Goal: Task Accomplishment & Management: Complete application form

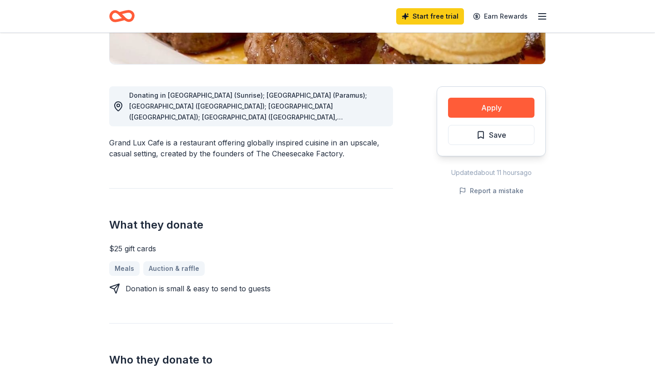
scroll to position [215, 0]
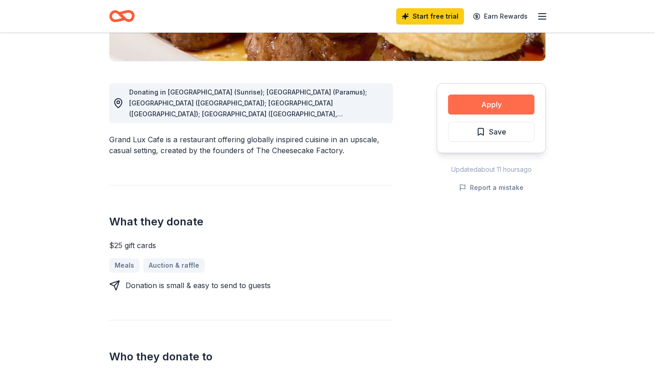
click at [506, 102] on button "Apply" at bounding box center [491, 105] width 86 height 20
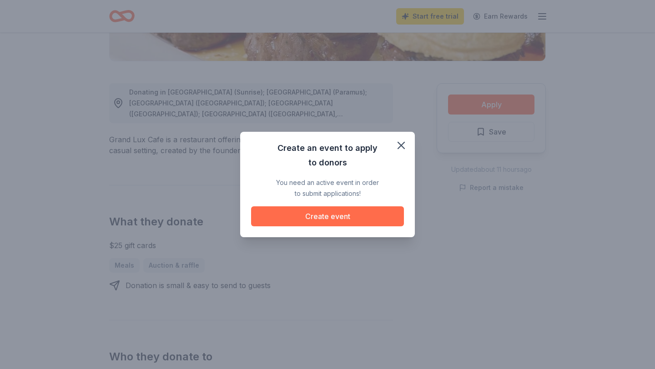
click at [343, 214] on button "Create event" at bounding box center [327, 217] width 153 height 20
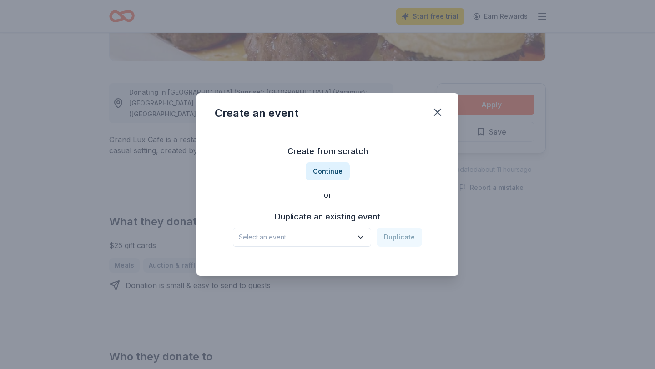
click at [365, 239] on icon "button" at bounding box center [360, 237] width 9 height 9
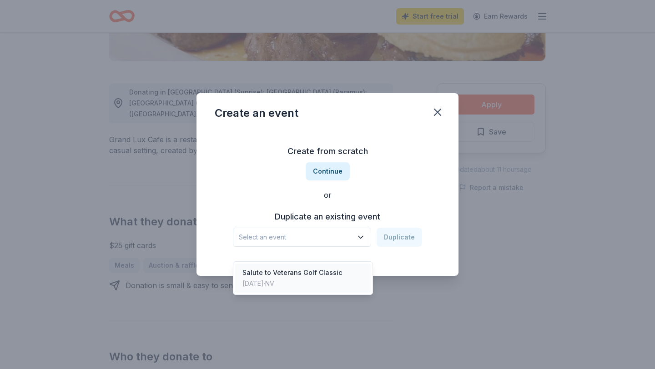
click at [346, 264] on div "Salute to Veterans Golf Classic [DATE] · NV" at bounding box center [303, 278] width 136 height 29
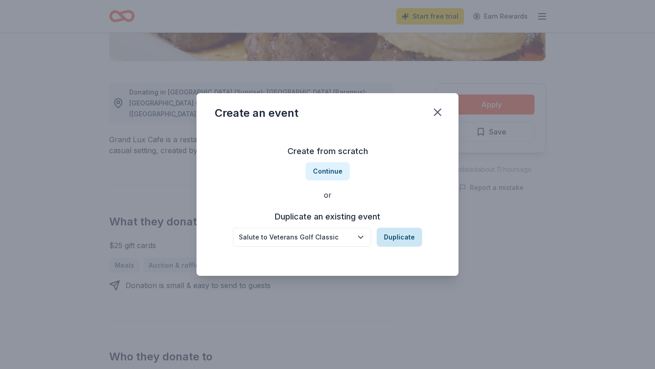
click at [393, 237] on button "Duplicate" at bounding box center [399, 237] width 45 height 19
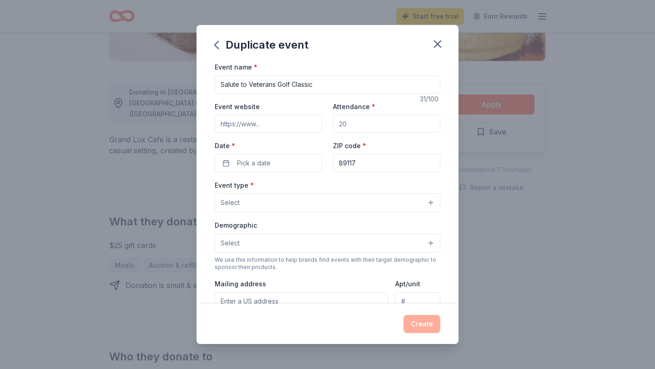
click at [292, 119] on input "Event website" at bounding box center [268, 124] width 107 height 18
paste input "[URL][DOMAIN_NAME]"
type input "[URL][DOMAIN_NAME]"
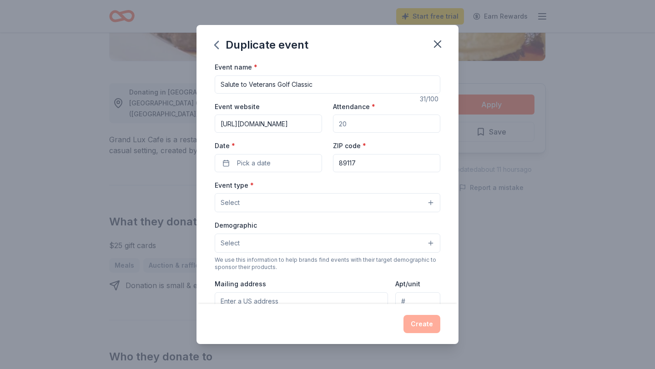
scroll to position [0, 0]
type input "150"
click at [223, 167] on button "Pick a date" at bounding box center [268, 163] width 107 height 18
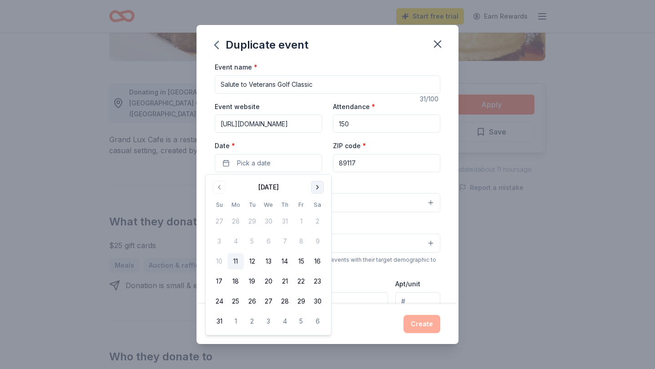
click at [316, 189] on button "Go to next month" at bounding box center [317, 187] width 13 height 13
click at [232, 301] on button "27" at bounding box center [235, 301] width 16 height 16
click at [383, 189] on div "Event type * Select" at bounding box center [328, 196] width 226 height 33
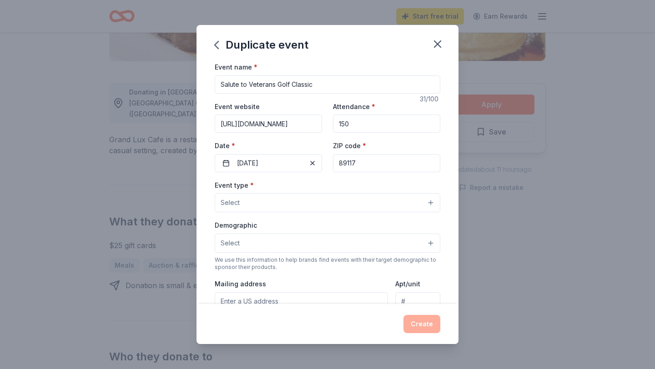
click at [383, 201] on button "Select" at bounding box center [328, 202] width 226 height 19
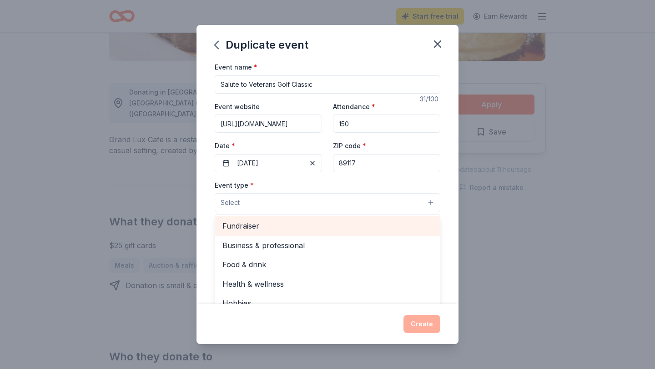
click at [353, 224] on span "Fundraiser" at bounding box center [327, 226] width 210 height 12
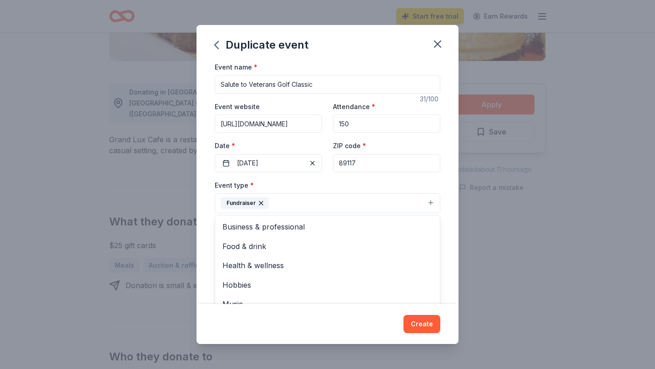
click at [505, 267] on div "Duplicate event Event name * Salute to Veterans Golf Classic 31 /100 Event webs…" at bounding box center [327, 184] width 655 height 369
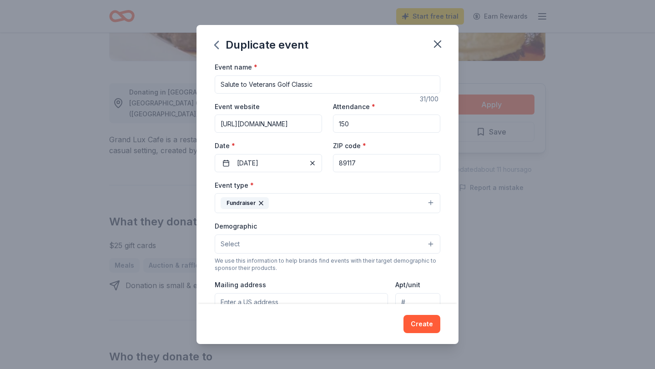
click at [431, 245] on button "Select" at bounding box center [328, 244] width 226 height 19
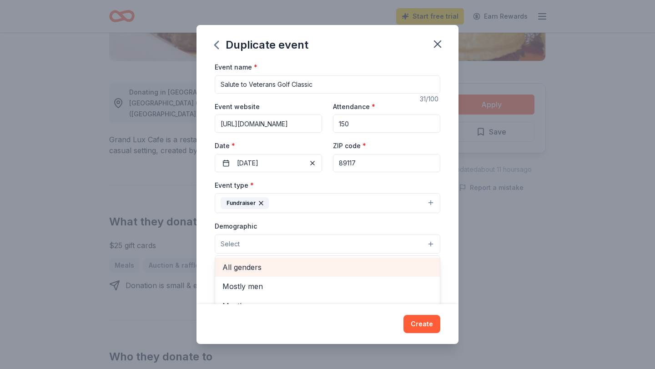
click at [304, 271] on span "All genders" at bounding box center [327, 268] width 210 height 12
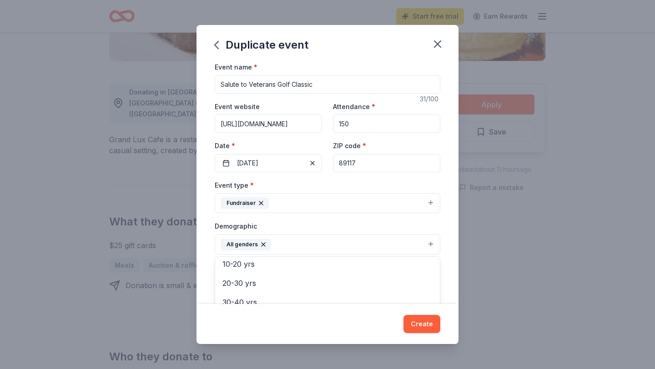
scroll to position [87, 0]
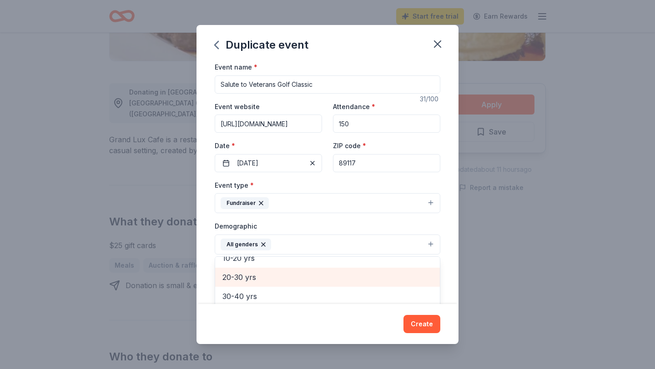
click at [289, 276] on span "20-30 yrs" at bounding box center [327, 278] width 210 height 12
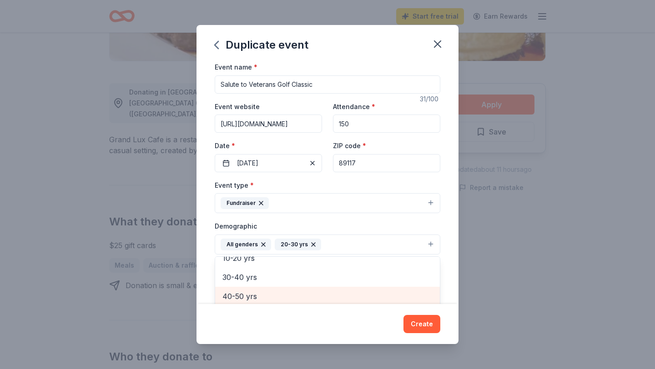
click at [287, 293] on span "40-50 yrs" at bounding box center [327, 297] width 210 height 12
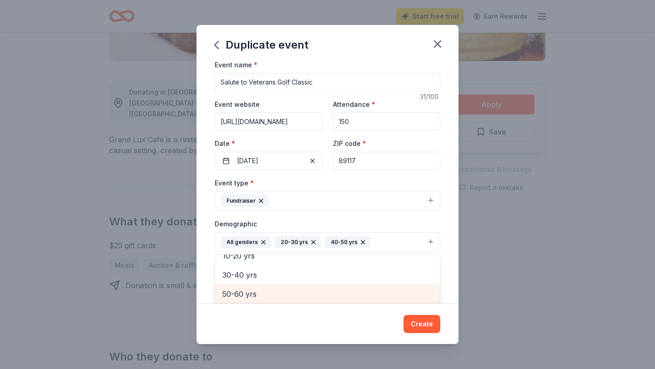
scroll to position [88, 0]
click at [288, 297] on span "50-60 yrs" at bounding box center [327, 293] width 210 height 12
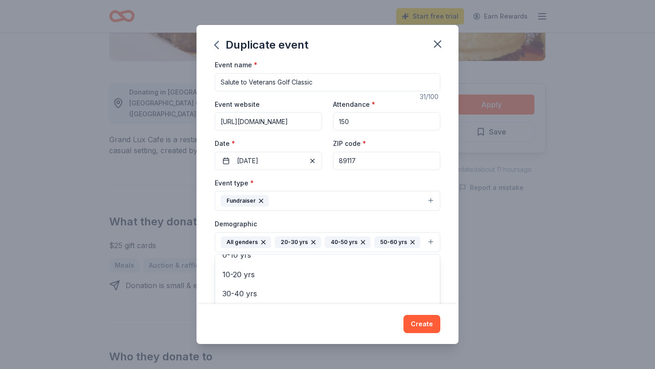
click at [472, 299] on div "Duplicate event Event name * Salute to Veterans Golf Classic 31 /100 Event webs…" at bounding box center [327, 184] width 655 height 369
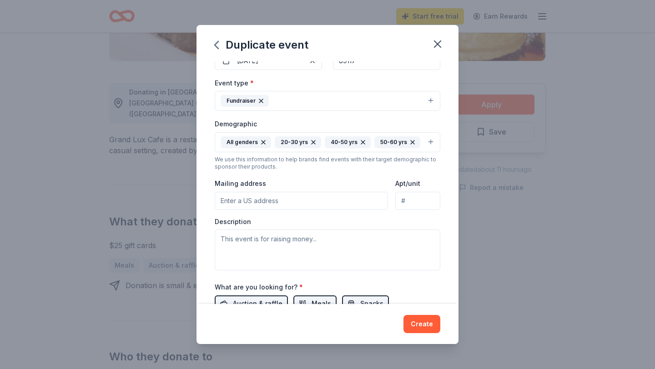
scroll to position [109, 0]
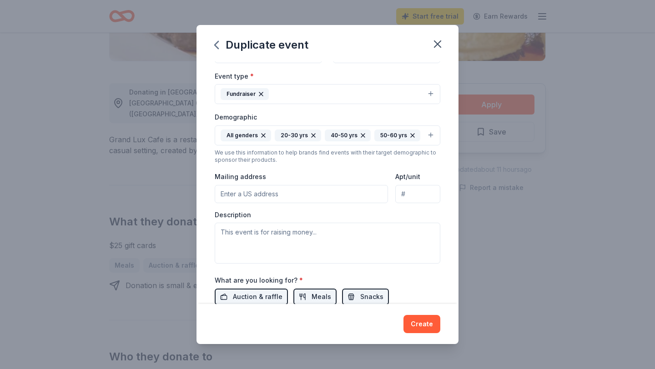
click at [326, 196] on input "Mailing address" at bounding box center [301, 194] width 173 height 18
type input "[STREET_ADDRESS] Suite 165"
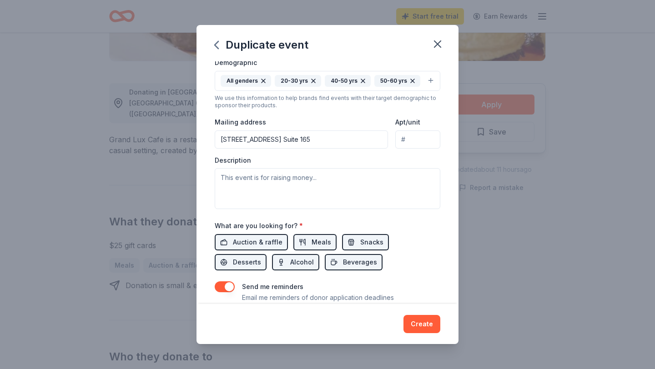
scroll to position [166, 0]
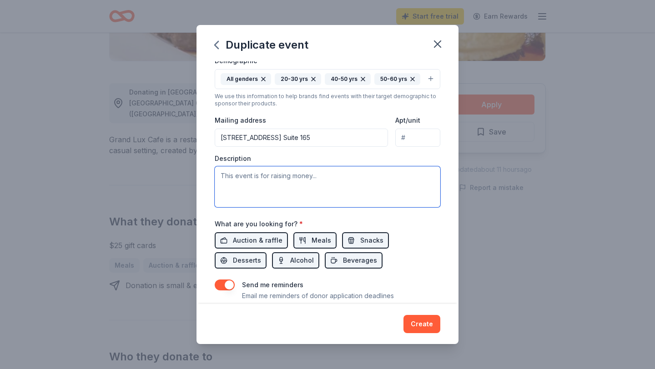
click at [302, 190] on textarea at bounding box center [328, 186] width 226 height 41
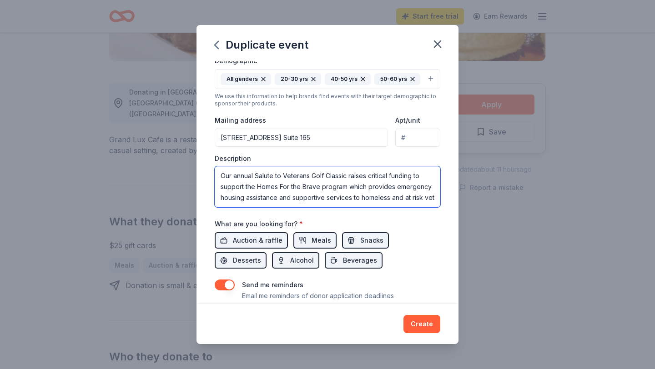
scroll to position [6, 0]
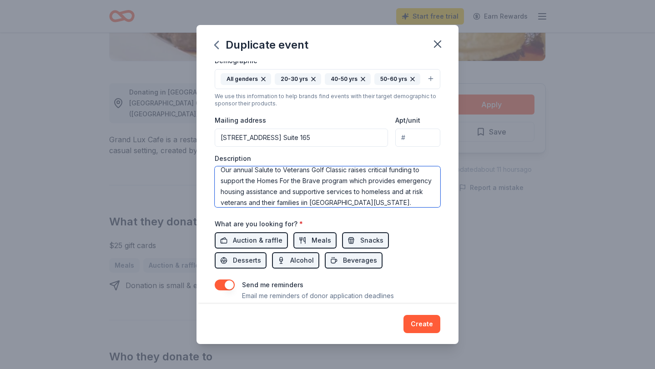
click at [302, 203] on textarea "Our annual Salute to Veterans Golf Classic raises critical funding to support t…" at bounding box center [328, 186] width 226 height 41
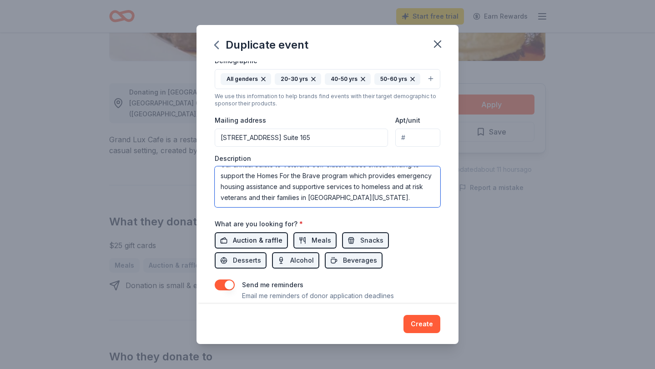
type textarea "Our annual Salute to Veterans Golf Classic raises critical funding to support t…"
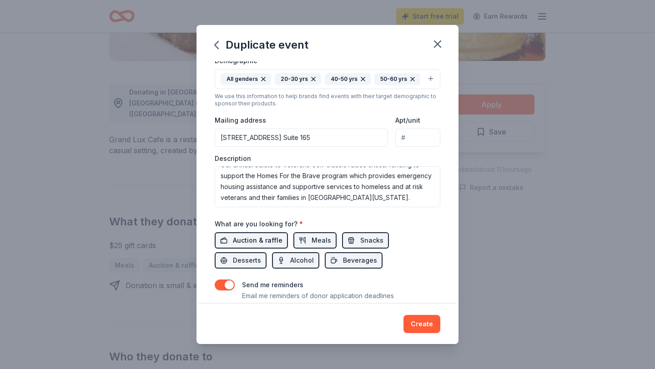
click at [264, 240] on span "Auction & raffle" at bounding box center [258, 240] width 50 height 11
click at [306, 241] on button "Meals" at bounding box center [314, 240] width 43 height 16
click at [290, 264] on span "Alcohol" at bounding box center [302, 260] width 24 height 11
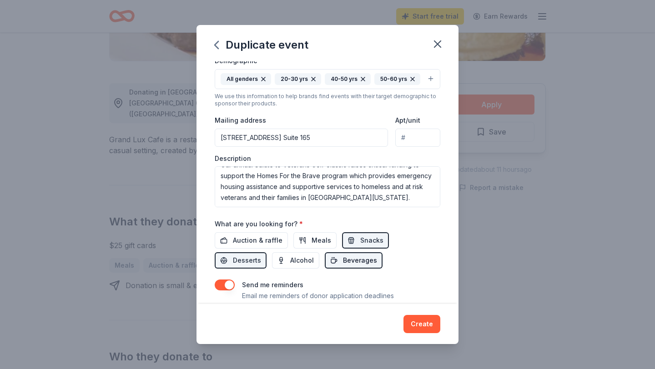
click at [343, 263] on span "Beverages" at bounding box center [360, 260] width 34 height 11
click at [366, 240] on span "Snacks" at bounding box center [371, 240] width 23 height 11
click at [267, 252] on button "Desserts" at bounding box center [241, 260] width 52 height 16
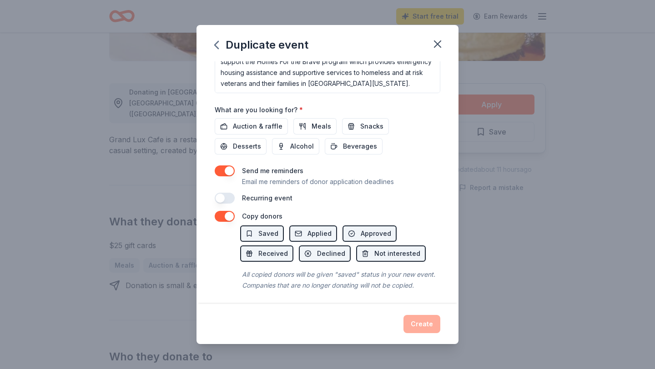
scroll to position [283, 0]
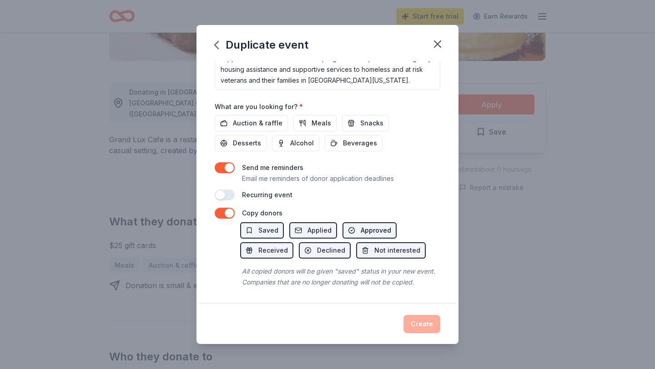
click at [368, 225] on span "Approved" at bounding box center [376, 230] width 30 height 11
click at [268, 255] on span "Received" at bounding box center [273, 250] width 30 height 11
click at [321, 248] on span "Declined" at bounding box center [331, 250] width 28 height 11
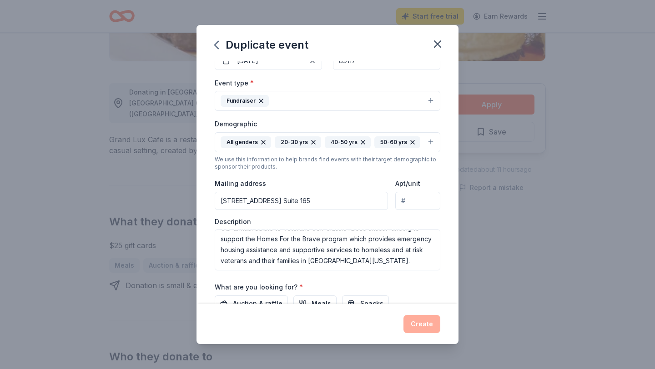
scroll to position [104, 0]
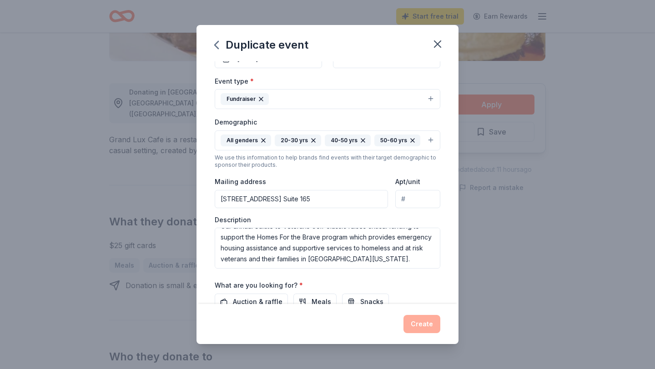
click at [347, 201] on input "[STREET_ADDRESS] Suite 165" at bounding box center [301, 199] width 173 height 18
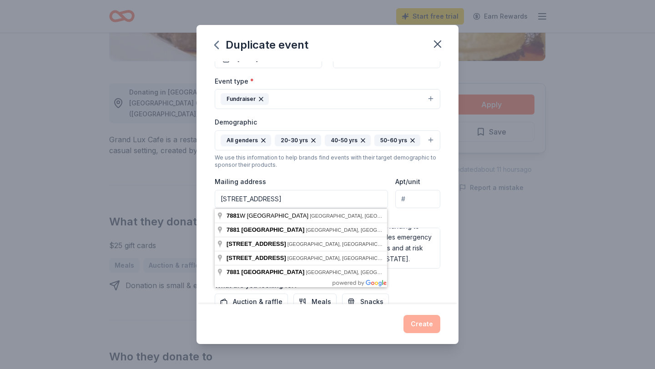
type input "[STREET_ADDRESS]"
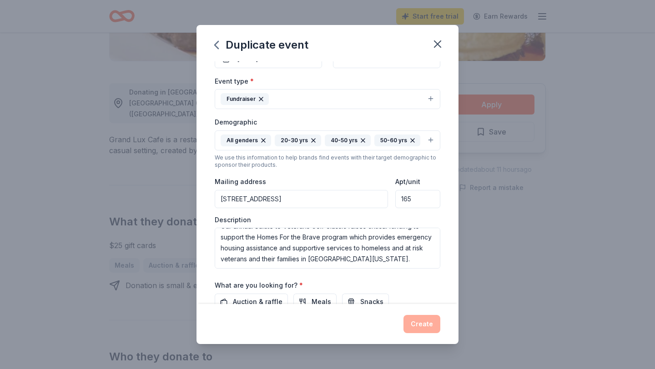
type input "165"
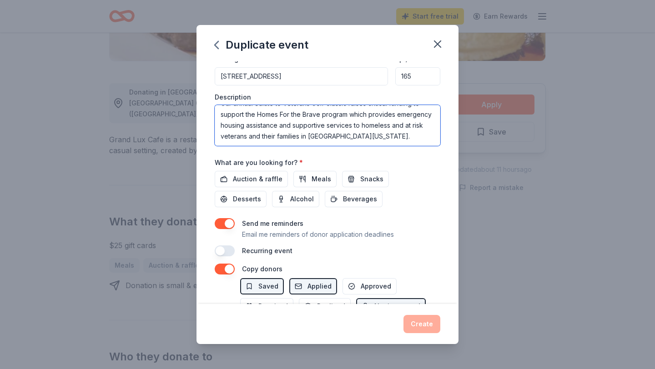
scroll to position [283, 0]
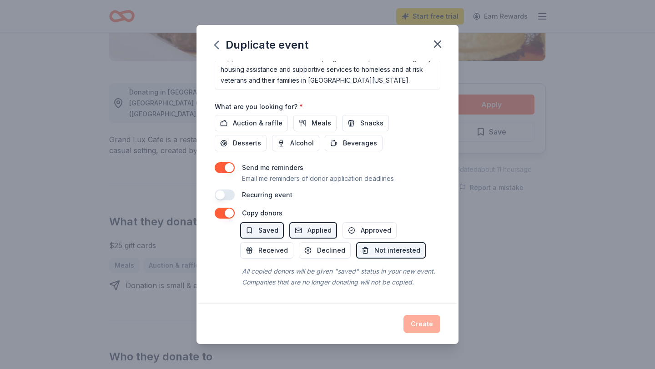
click at [333, 287] on div "All copied donors will be given "saved" status in your new event. Companies tha…" at bounding box center [340, 276] width 200 height 25
click at [417, 322] on div "Create" at bounding box center [328, 324] width 226 height 18
click at [222, 214] on button "button" at bounding box center [225, 213] width 20 height 11
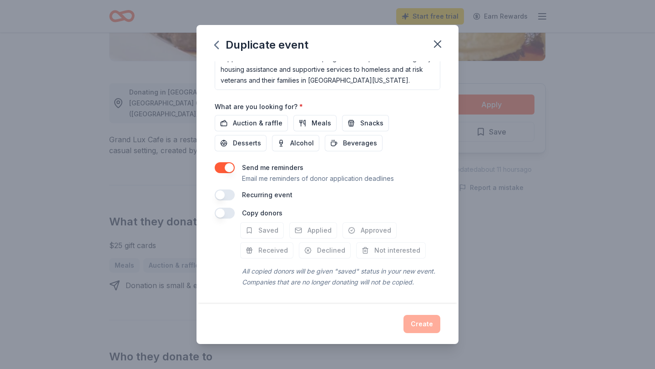
click at [222, 214] on button "button" at bounding box center [225, 213] width 20 height 11
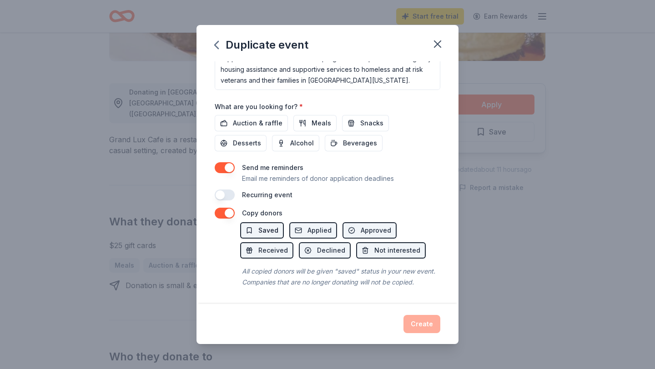
click at [258, 229] on span "Saved" at bounding box center [268, 230] width 20 height 11
click at [352, 229] on button "Approved" at bounding box center [370, 230] width 54 height 16
click at [330, 249] on span "Declined" at bounding box center [331, 250] width 28 height 11
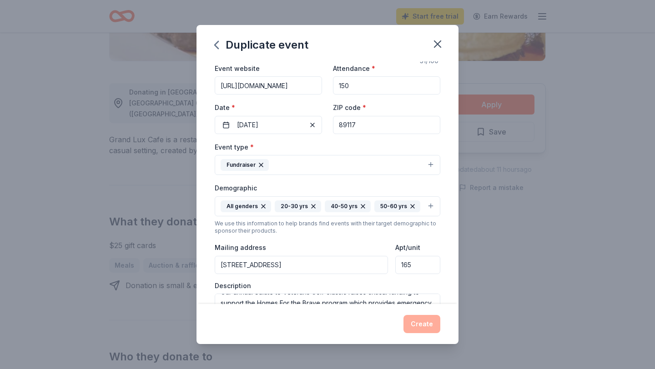
scroll to position [40, 0]
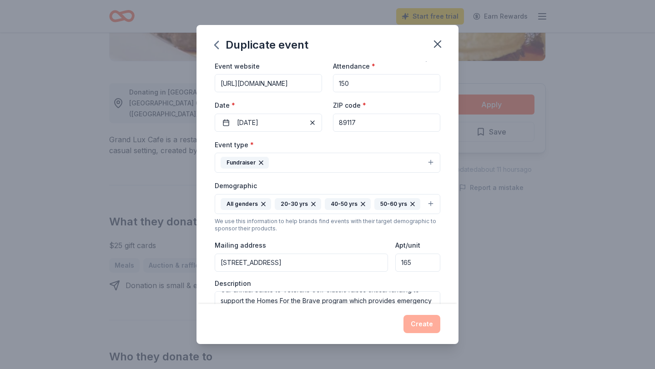
click at [326, 163] on button "Fundraiser" at bounding box center [328, 163] width 226 height 20
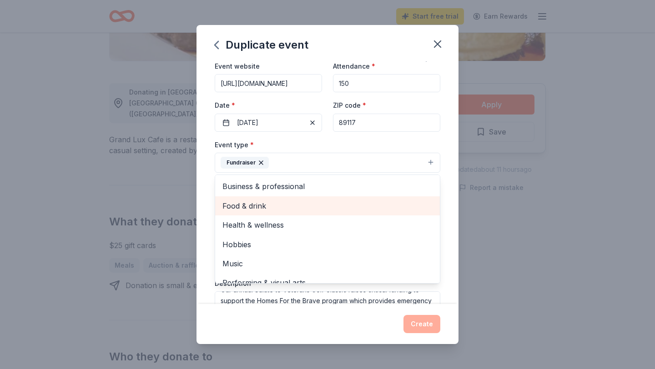
scroll to position [11, 0]
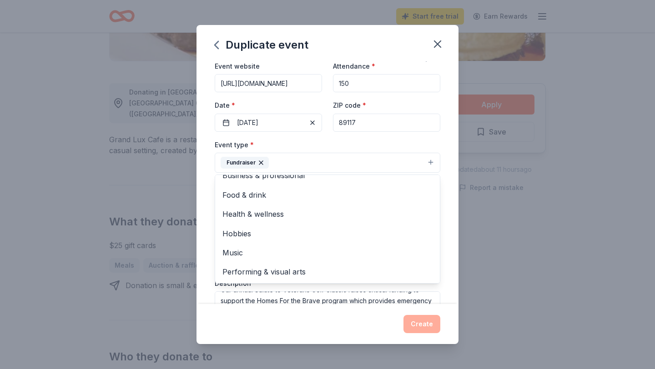
click at [371, 137] on div "Event name * Salute to Veterans Golf Classic 31 /100 Event website [URL][DOMAIN…" at bounding box center [328, 232] width 226 height 422
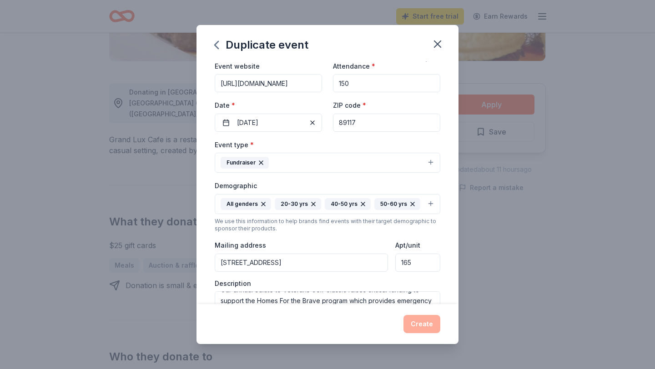
click at [360, 164] on button "Fundraiser" at bounding box center [328, 163] width 226 height 20
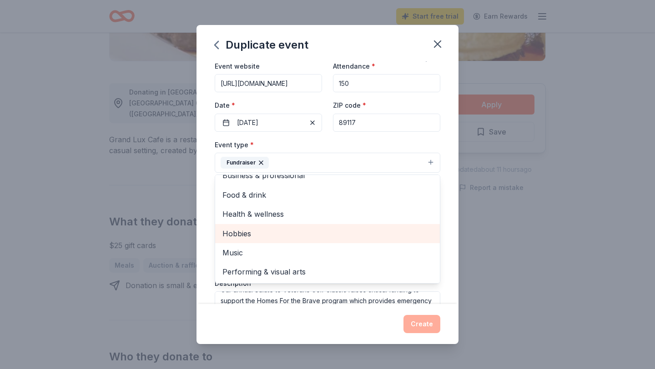
click at [328, 230] on span "Hobbies" at bounding box center [327, 234] width 210 height 12
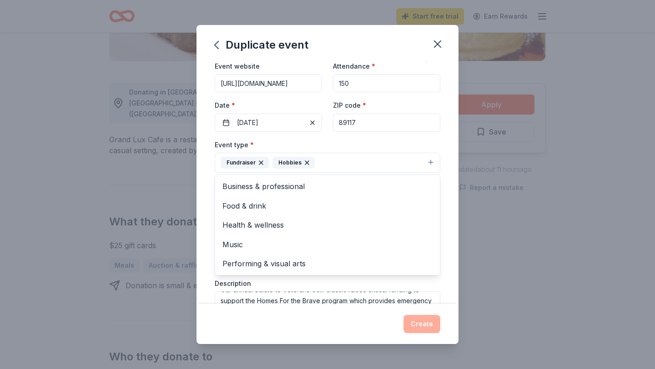
click at [353, 144] on div "Event type * Fundraiser Hobbies Business & professional Food & drink Health & w…" at bounding box center [328, 156] width 226 height 34
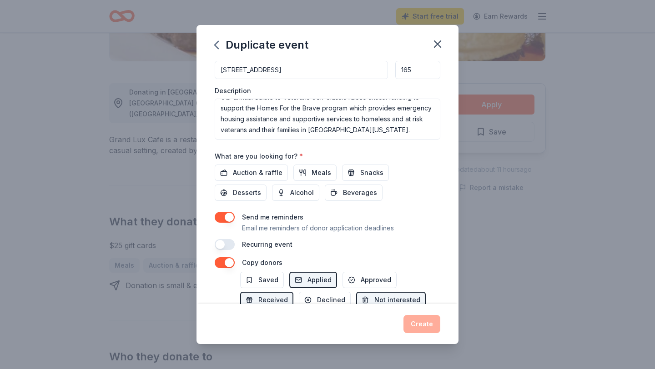
scroll to position [283, 0]
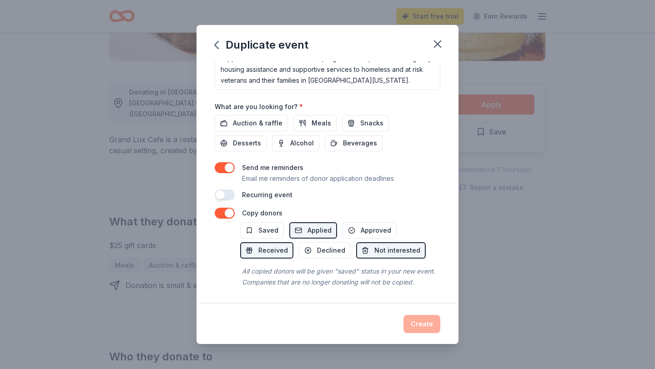
click at [371, 187] on div "Send me reminders Email me reminders of donor application deadlines Recurring e…" at bounding box center [328, 181] width 226 height 38
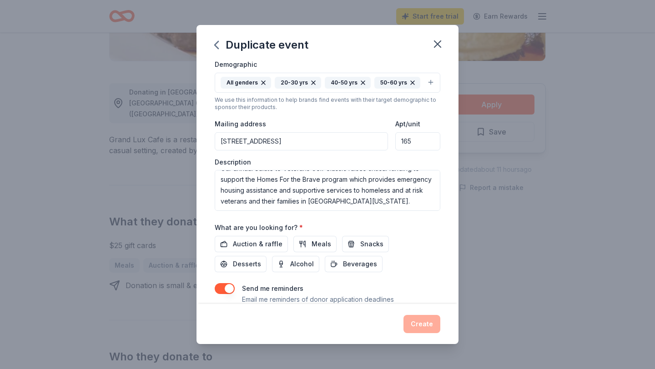
scroll to position [0, 0]
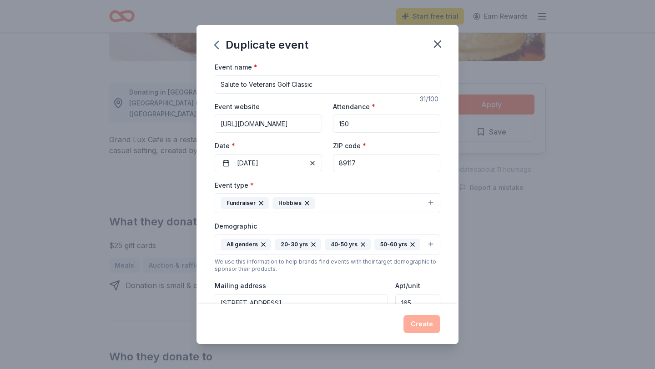
click at [360, 88] on input "Salute to Veterans Golf Classic" at bounding box center [328, 85] width 226 height 18
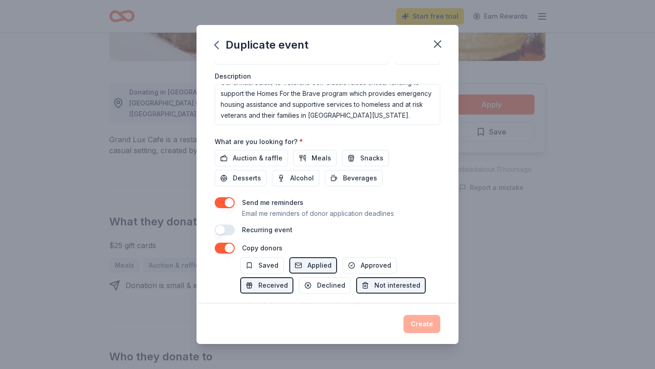
scroll to position [249, 0]
click at [267, 157] on span "Auction & raffle" at bounding box center [258, 157] width 50 height 11
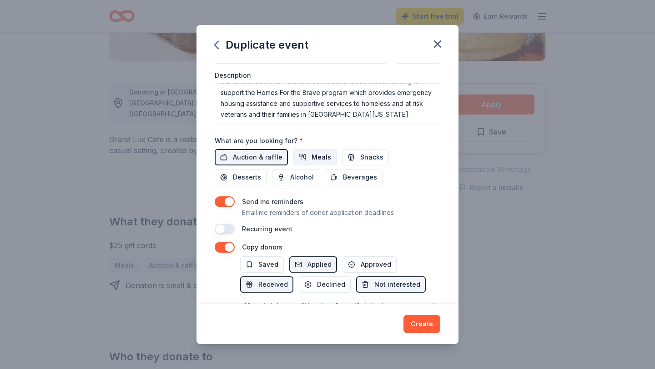
click at [316, 153] on span "Meals" at bounding box center [322, 157] width 20 height 11
click at [290, 175] on span "Alcohol" at bounding box center [302, 177] width 24 height 11
click at [343, 175] on span "Beverages" at bounding box center [360, 177] width 34 height 11
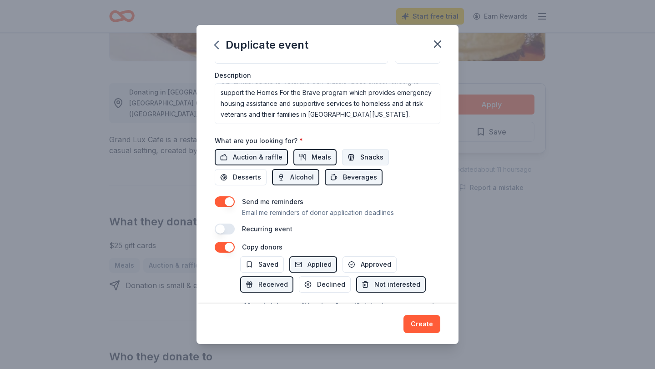
click at [372, 156] on span "Snacks" at bounding box center [371, 157] width 23 height 11
click at [267, 169] on button "Desserts" at bounding box center [241, 177] width 52 height 16
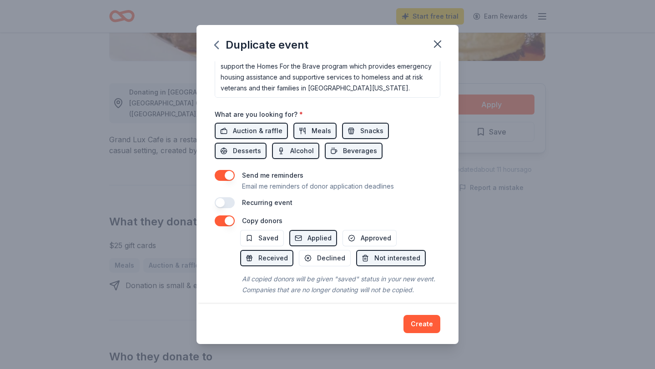
scroll to position [283, 0]
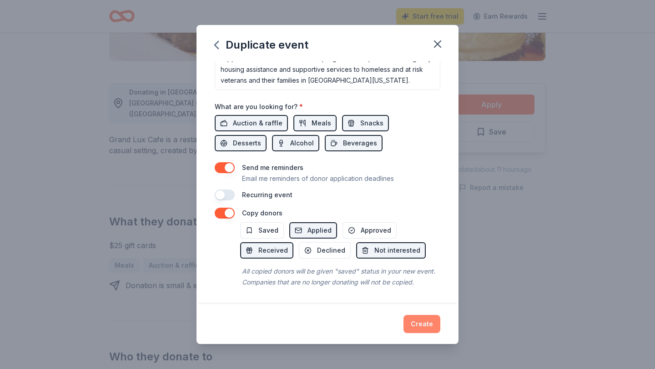
click at [423, 328] on button "Create" at bounding box center [421, 324] width 37 height 18
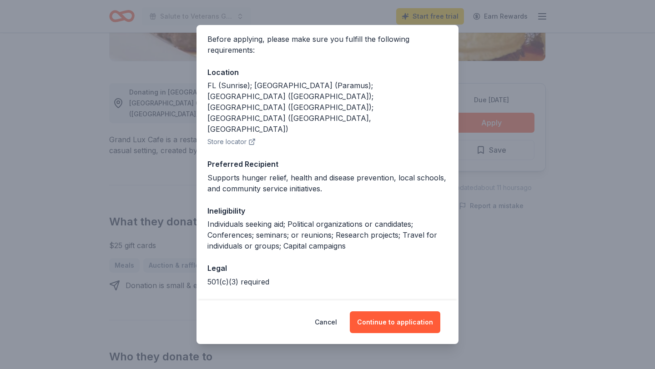
scroll to position [71, 0]
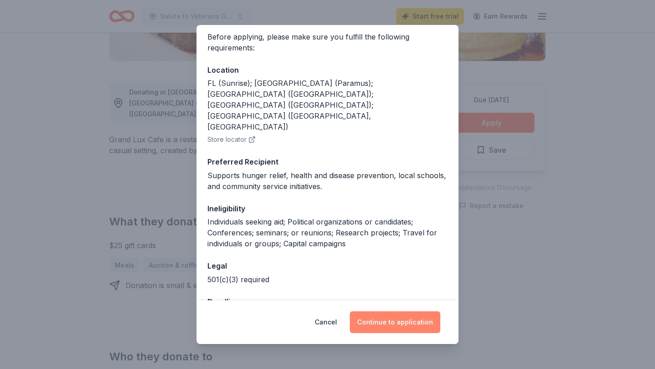
click at [403, 326] on button "Continue to application" at bounding box center [395, 323] width 91 height 22
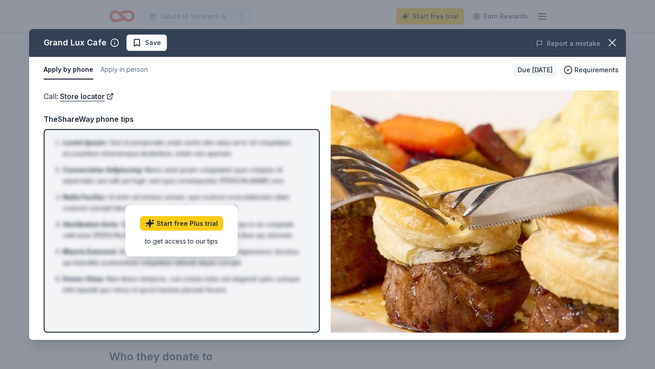
click at [274, 84] on div "Call : Store locator Call : Store locator TheShareWay phone tips Lorem Ipsum : …" at bounding box center [327, 211] width 597 height 257
click at [144, 67] on button "Apply in person" at bounding box center [124, 69] width 47 height 19
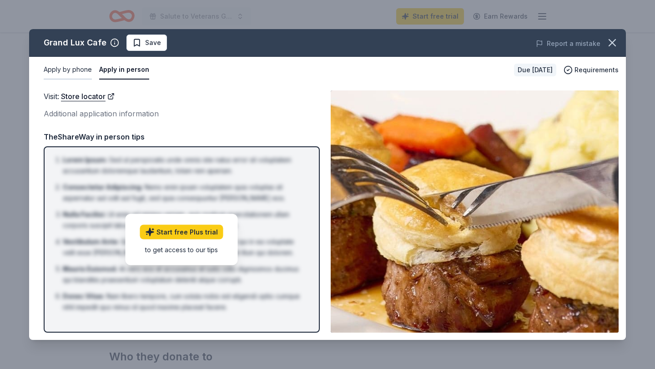
click at [71, 73] on button "Apply by phone" at bounding box center [68, 69] width 48 height 19
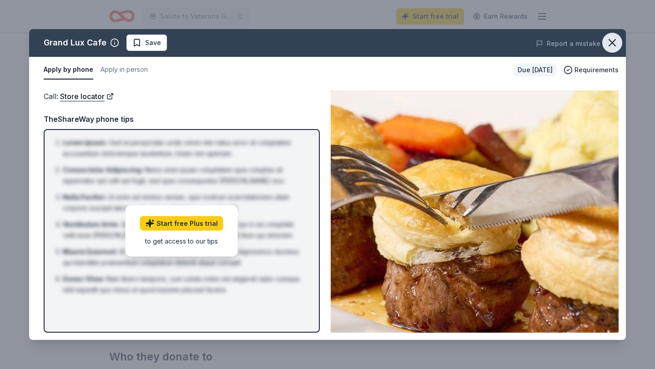
click at [616, 43] on icon "button" at bounding box center [612, 42] width 13 height 13
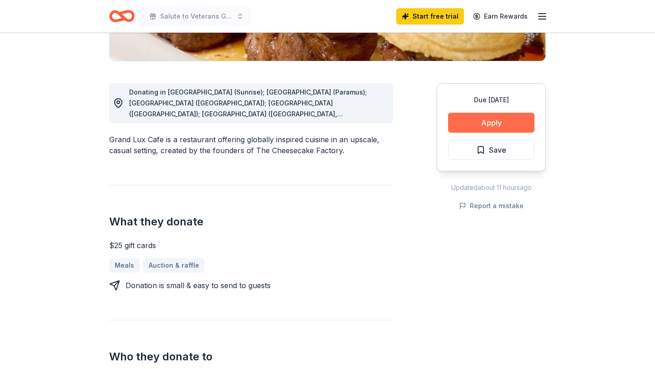
click at [502, 121] on button "Apply" at bounding box center [491, 123] width 86 height 20
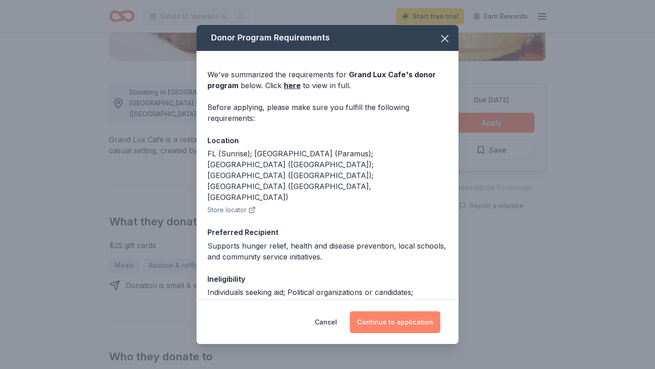
click at [407, 325] on button "Continue to application" at bounding box center [395, 323] width 91 height 22
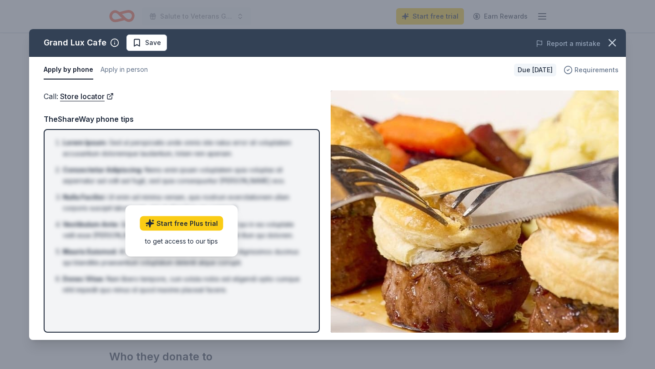
click at [599, 71] on span "Requirements" at bounding box center [596, 70] width 44 height 11
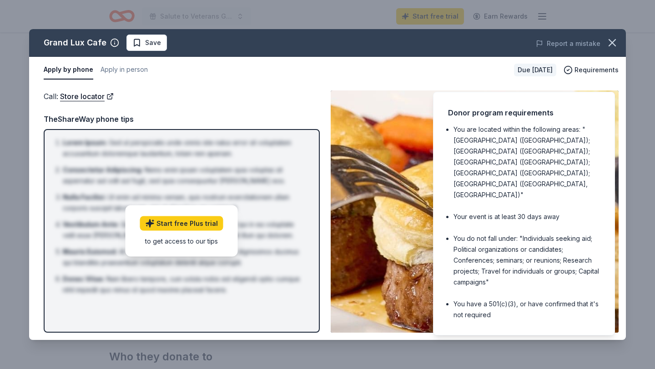
click at [313, 68] on div "Apply by phone Apply in person" at bounding box center [275, 69] width 463 height 19
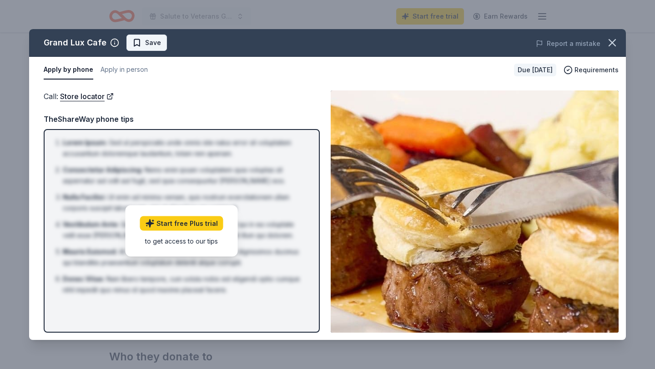
click at [148, 43] on span "Save" at bounding box center [153, 42] width 16 height 11
click at [130, 71] on button "Apply in person" at bounding box center [124, 69] width 47 height 19
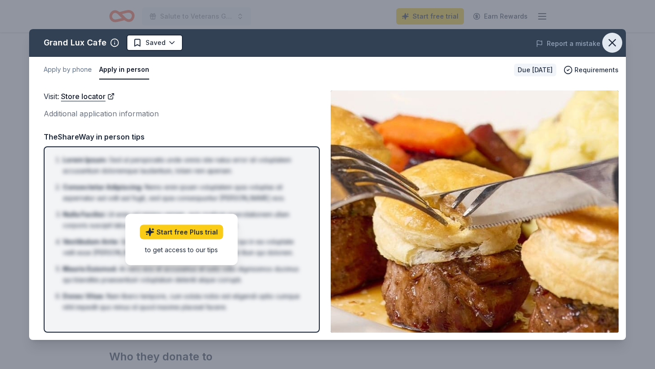
click at [615, 40] on icon "button" at bounding box center [612, 43] width 6 height 6
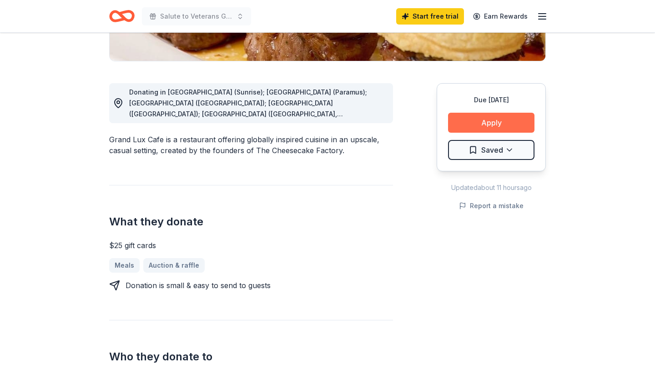
click at [500, 125] on button "Apply" at bounding box center [491, 123] width 86 height 20
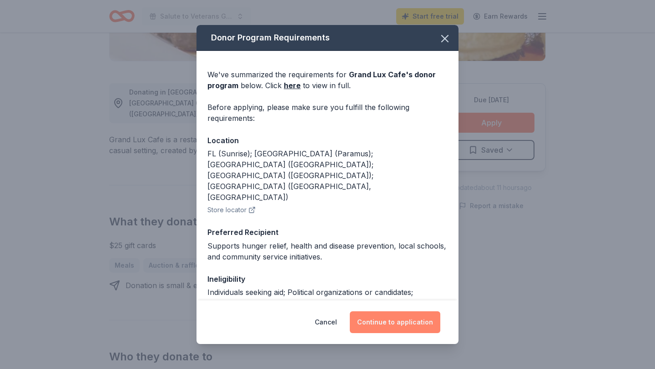
click at [396, 323] on button "Continue to application" at bounding box center [395, 323] width 91 height 22
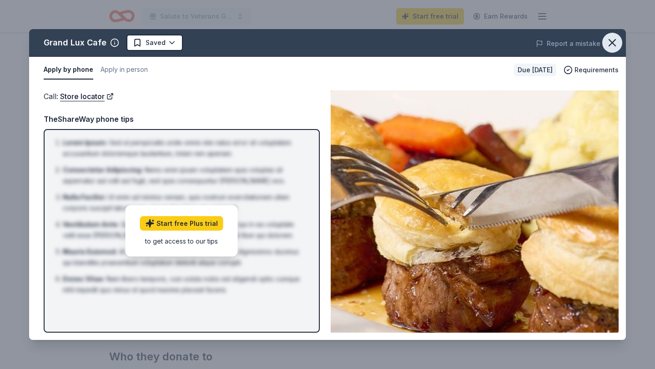
click at [610, 38] on icon "button" at bounding box center [612, 42] width 13 height 13
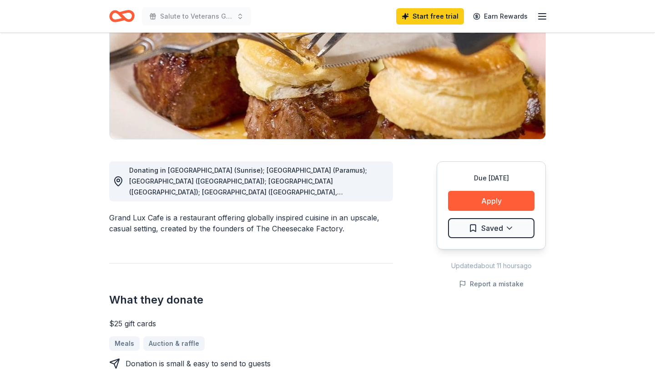
scroll to position [0, 0]
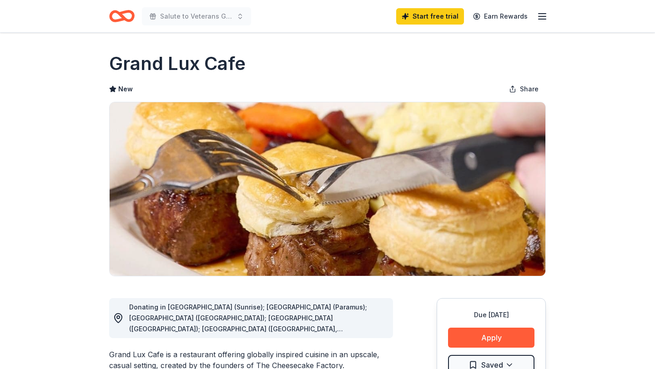
click at [541, 15] on icon "button" at bounding box center [542, 16] width 11 height 11
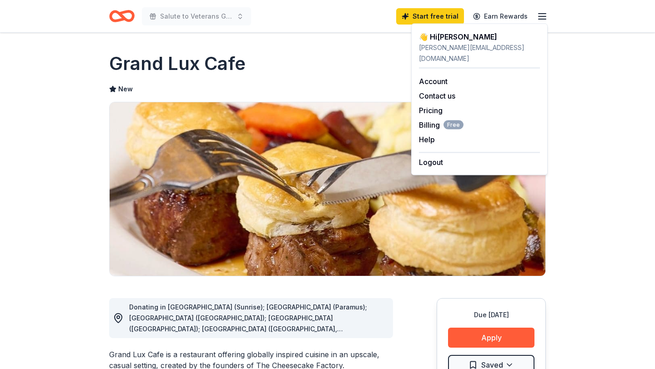
click at [333, 58] on div "Grand Lux Cafe" at bounding box center [327, 63] width 437 height 25
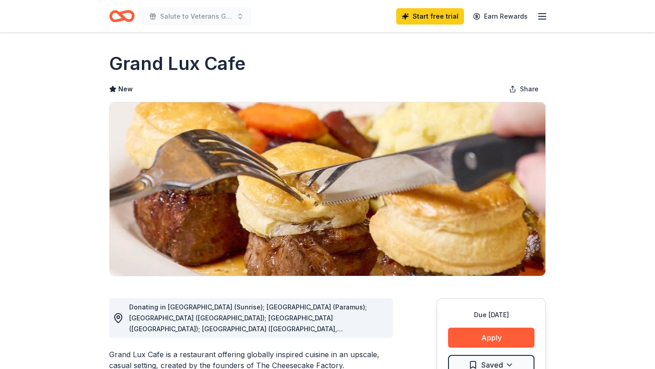
click at [116, 18] on icon "Home" at bounding box center [121, 15] width 25 height 21
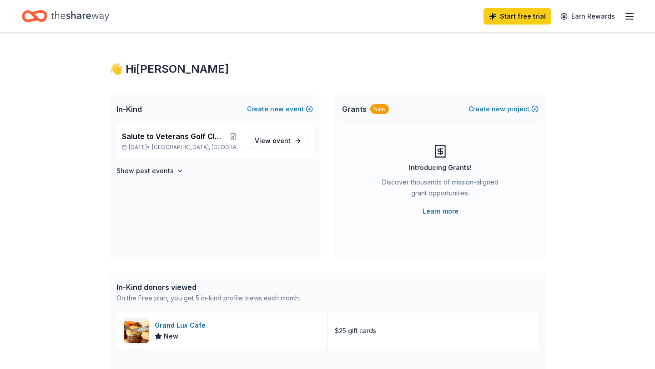
click at [630, 20] on icon "button" at bounding box center [629, 16] width 11 height 11
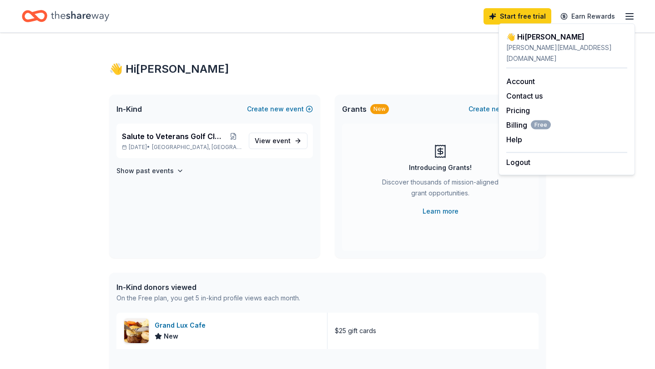
click at [372, 41] on div "👋 Hi [PERSON_NAME] In-Kind Create new event Salute to Veterans Golf Classic [DA…" at bounding box center [328, 350] width 466 height 635
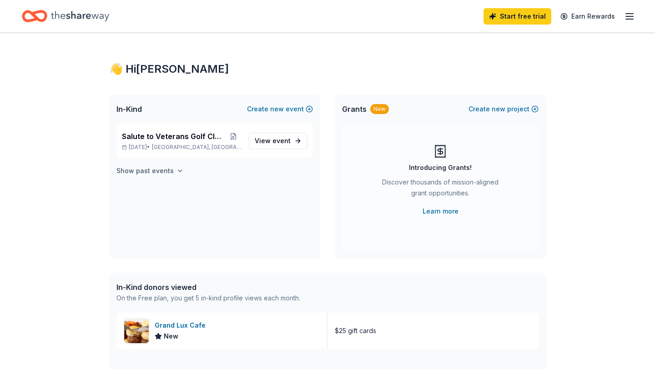
click at [176, 171] on icon "button" at bounding box center [179, 170] width 7 height 7
